Goal: Find specific page/section: Find specific page/section

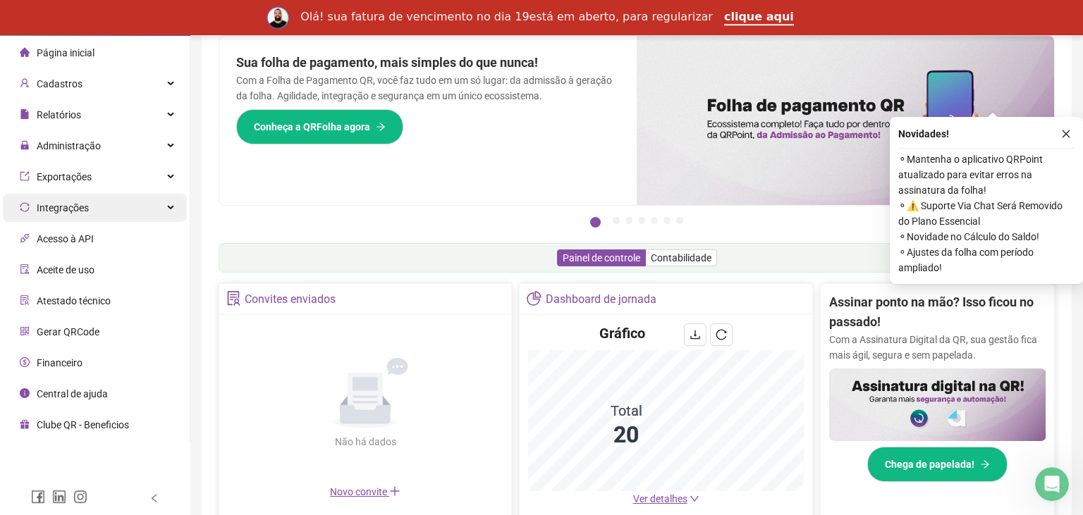
scroll to position [149, 0]
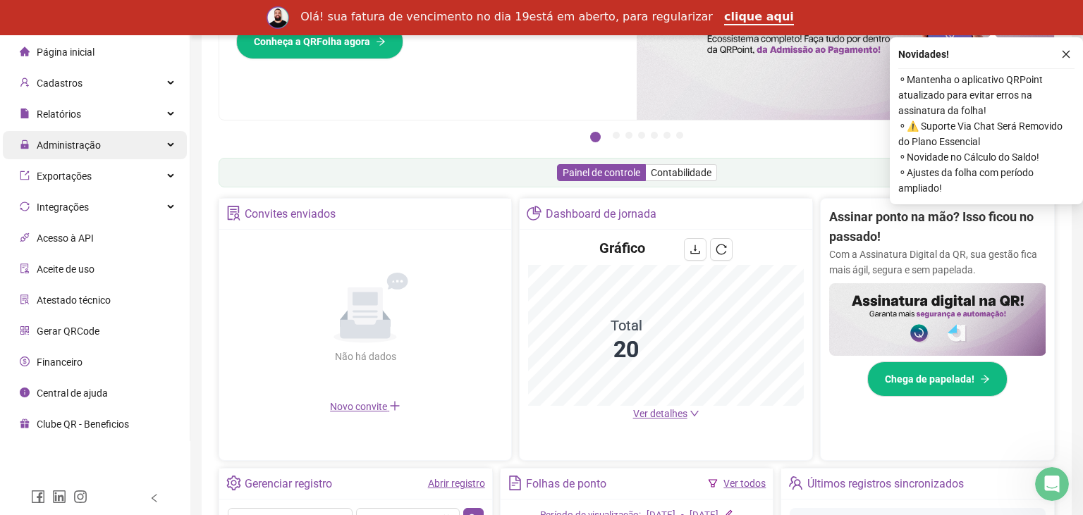
click at [113, 134] on div "Administração" at bounding box center [95, 145] width 184 height 28
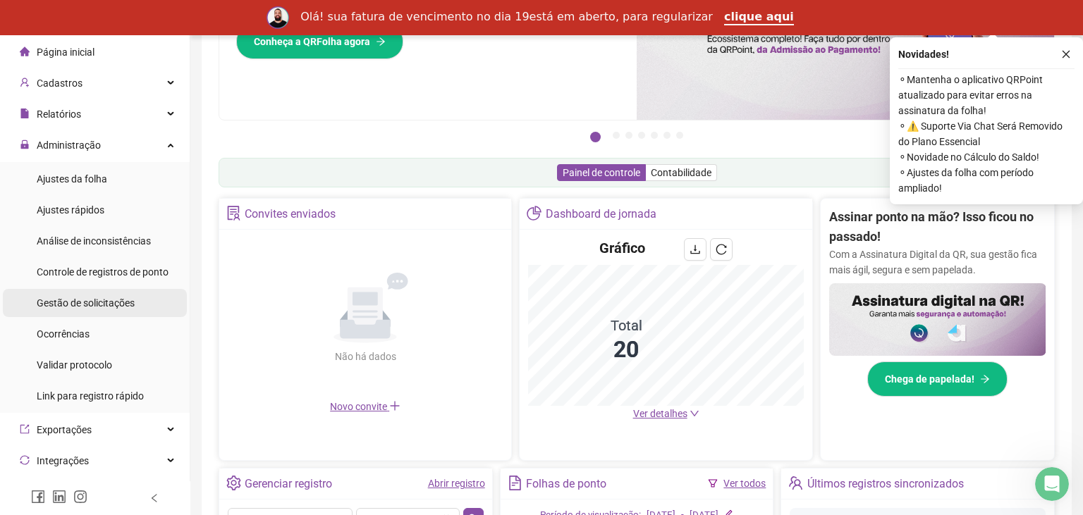
click at [129, 317] on div "Gestão de solicitações" at bounding box center [86, 303] width 98 height 28
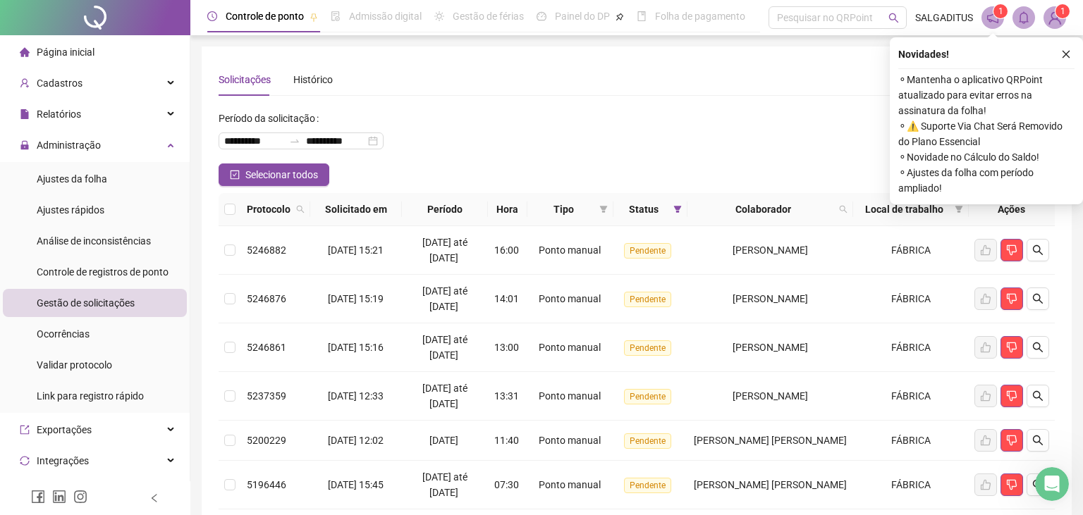
click at [1055, 54] on div "Novidades !" at bounding box center [986, 54] width 176 height 17
click at [1073, 52] on button "button" at bounding box center [1065, 54] width 17 height 17
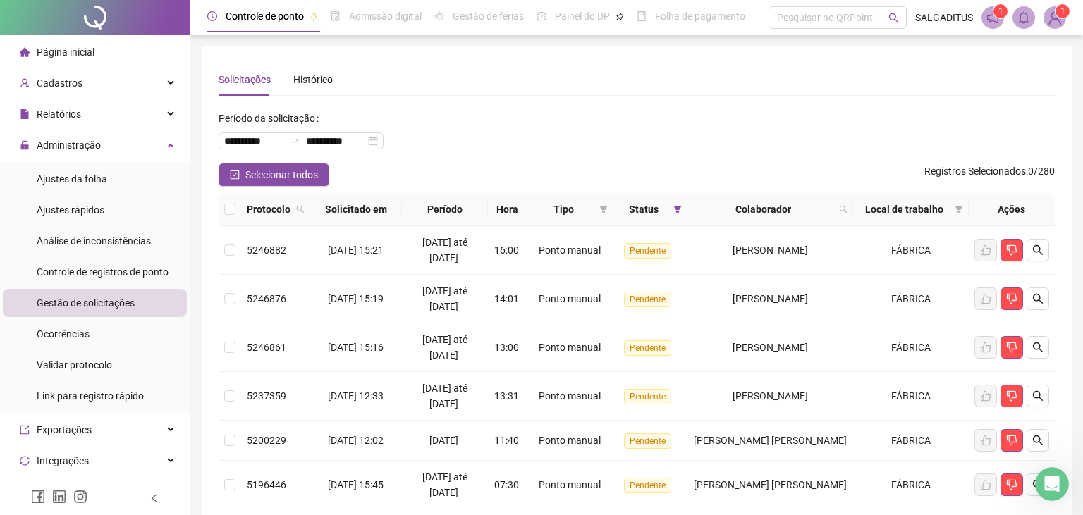
click at [63, 47] on span "Página inicial" at bounding box center [66, 52] width 58 height 11
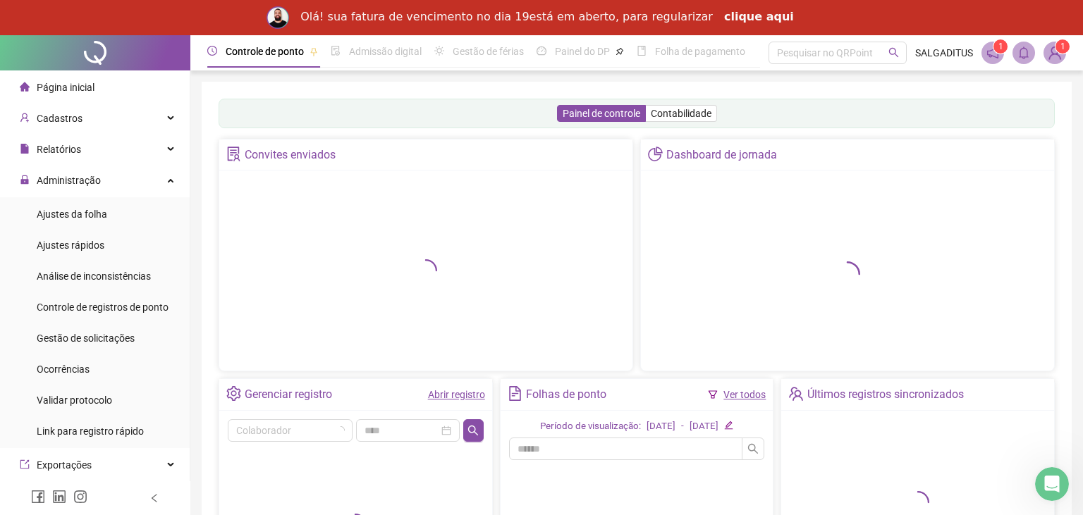
click at [746, 19] on link "clique aqui" at bounding box center [759, 18] width 70 height 16
